Goal: Task Accomplishment & Management: Use online tool/utility

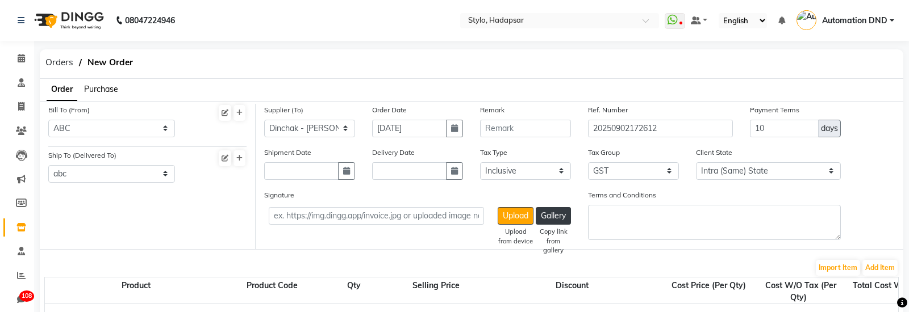
select select "8"
select select "9"
select select "3"
select select "true"
select select "1"
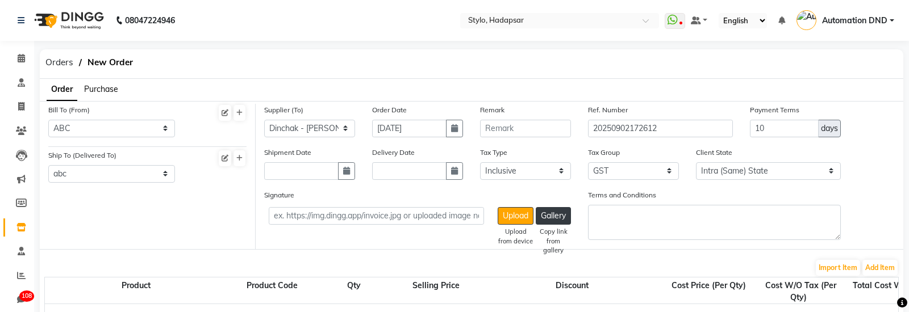
select select "1"
click at [564, 30] on nav "08047224946 Select Location × Stylo, Hadapsar WhatsApp Status ✕ Status: Disconn…" at bounding box center [454, 20] width 909 height 41
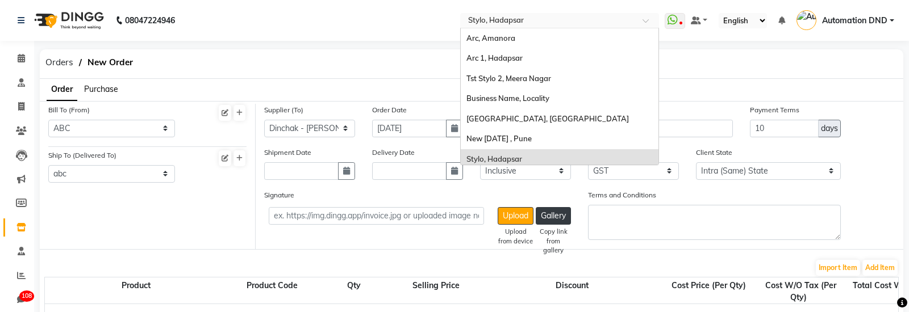
click at [561, 18] on input "text" at bounding box center [548, 21] width 165 height 11
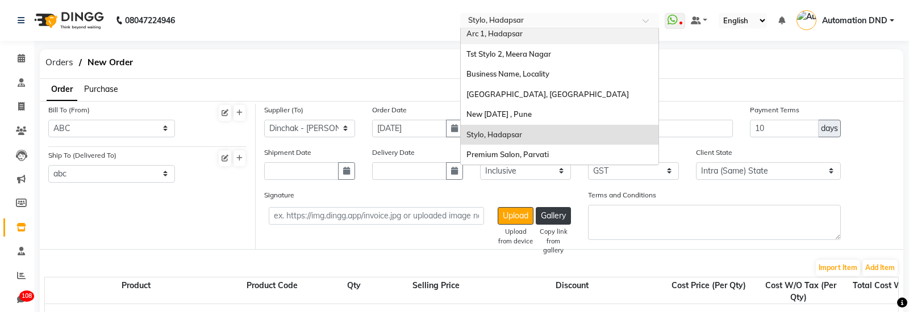
click at [526, 37] on div "Arc 1, Hadapsar" at bounding box center [560, 34] width 198 height 20
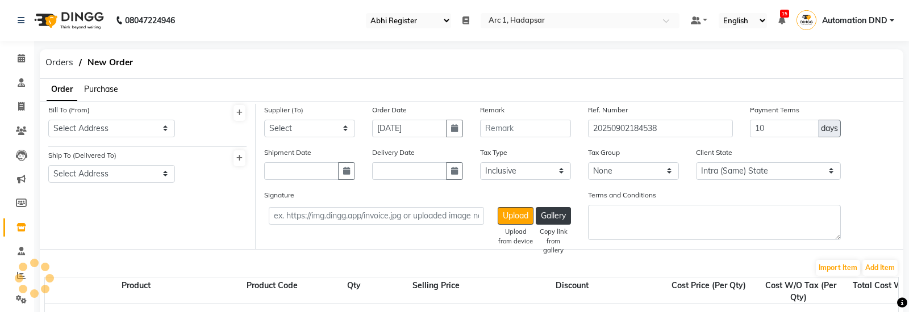
select select "81"
select select "true"
select select "201"
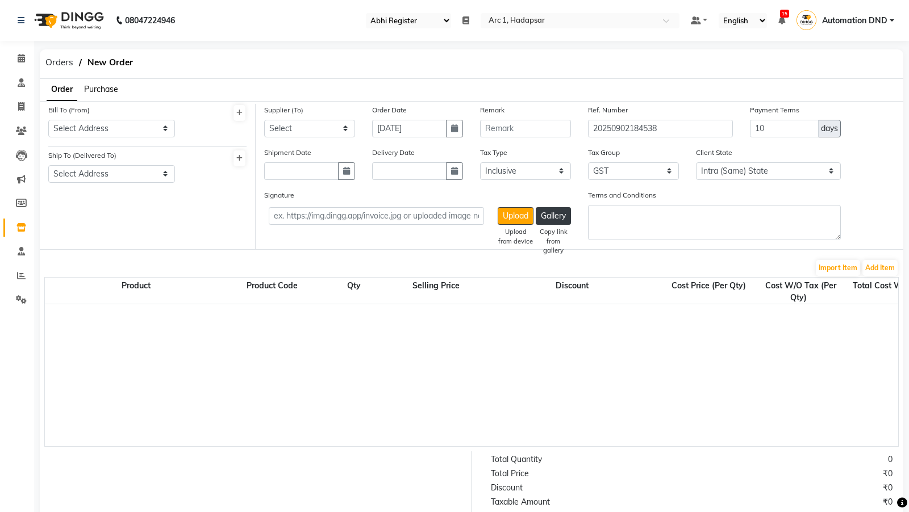
click at [432, 19] on select "Select Register Qa123 Qa Abhi Register Test1" at bounding box center [408, 20] width 85 height 15
click at [19, 108] on icon at bounding box center [21, 106] width 6 height 9
select select "96"
select select "service"
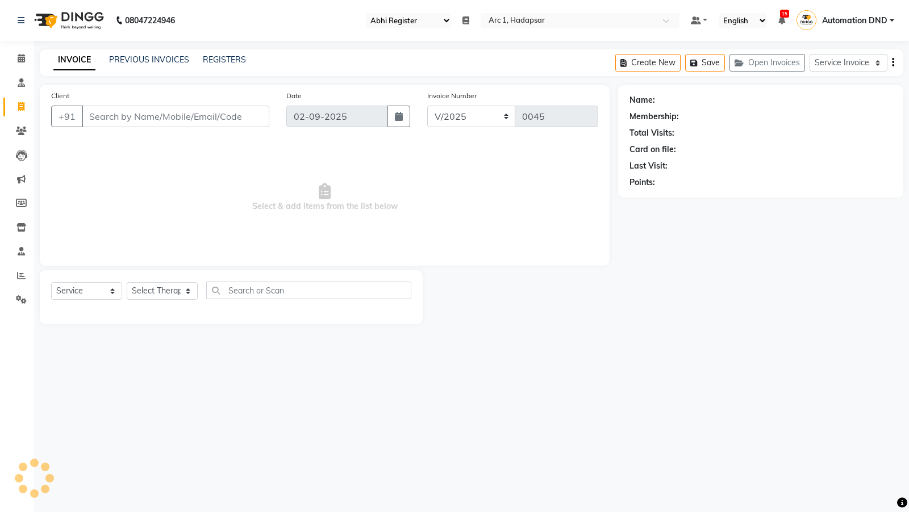
click at [20, 108] on icon at bounding box center [21, 106] width 6 height 9
select select "service"
select select "96"
type input "0045"
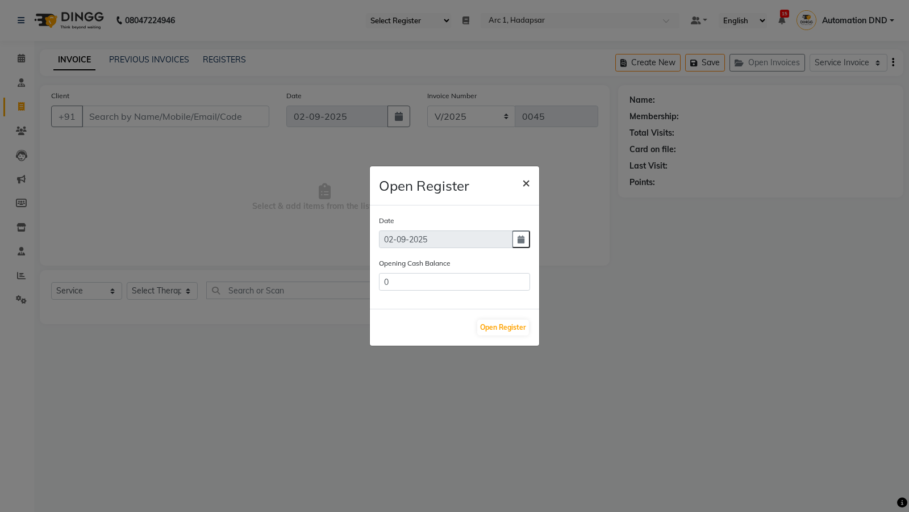
click at [525, 179] on span "×" at bounding box center [526, 182] width 8 height 17
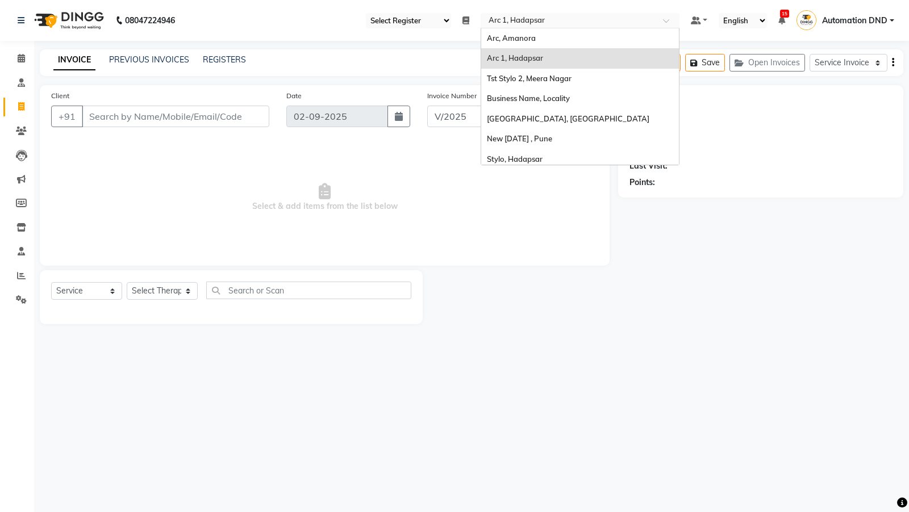
click at [526, 19] on input "text" at bounding box center [568, 21] width 165 height 11
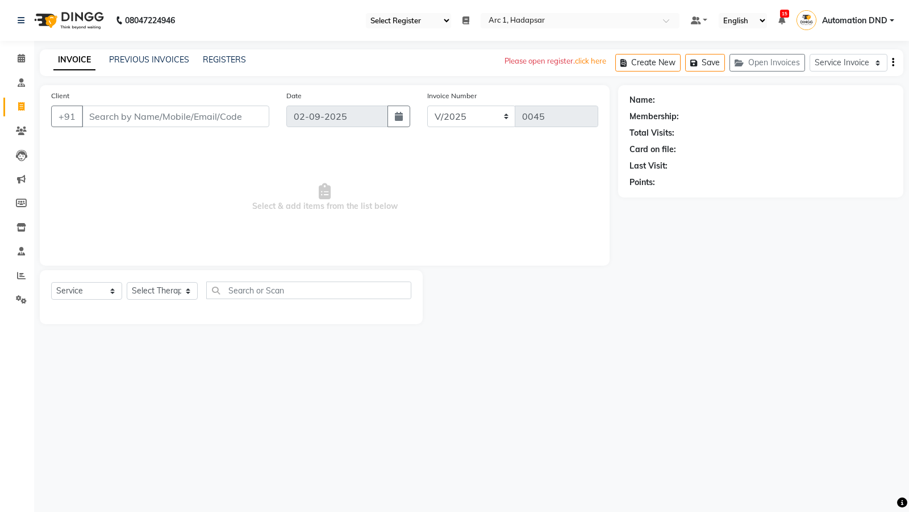
click at [394, 48] on div "08047224946 Select Register Qa123 Qa Abhi Register Test1 Daily Open Registers n…" at bounding box center [454, 256] width 909 height 512
click at [851, 60] on select "Service Invoice Product Invoice" at bounding box center [848, 63] width 78 height 18
click at [845, 57] on select "Service Invoice Product Invoice" at bounding box center [848, 63] width 78 height 18
click at [842, 20] on span "Automation DND" at bounding box center [854, 21] width 65 height 12
click at [827, 76] on link "Sign out" at bounding box center [836, 82] width 104 height 18
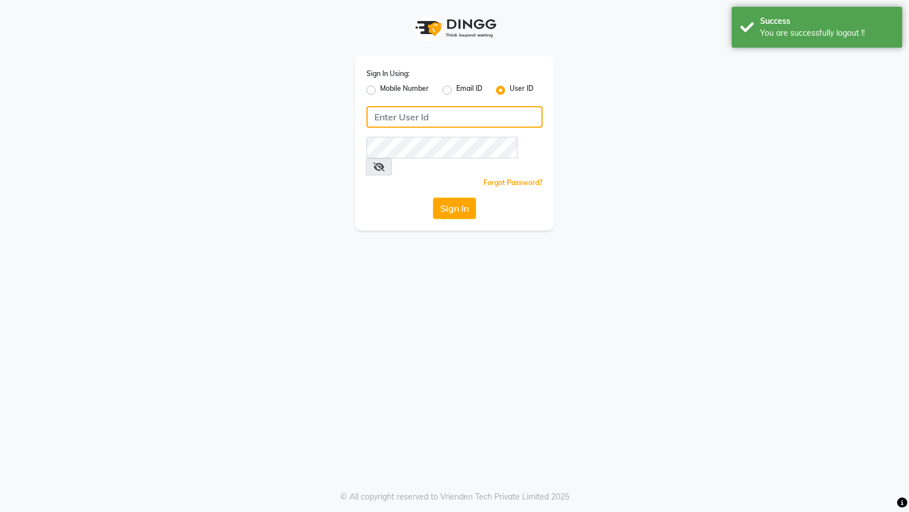
click at [399, 122] on input "Username" at bounding box center [454, 117] width 176 height 22
type input "automation1"
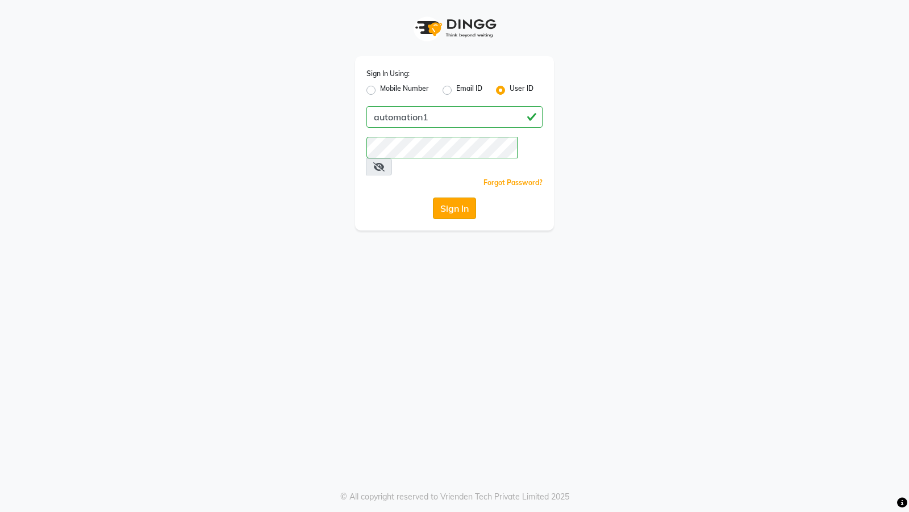
click at [453, 198] on button "Sign In" at bounding box center [454, 209] width 43 height 22
